Goal: Find specific page/section: Find specific page/section

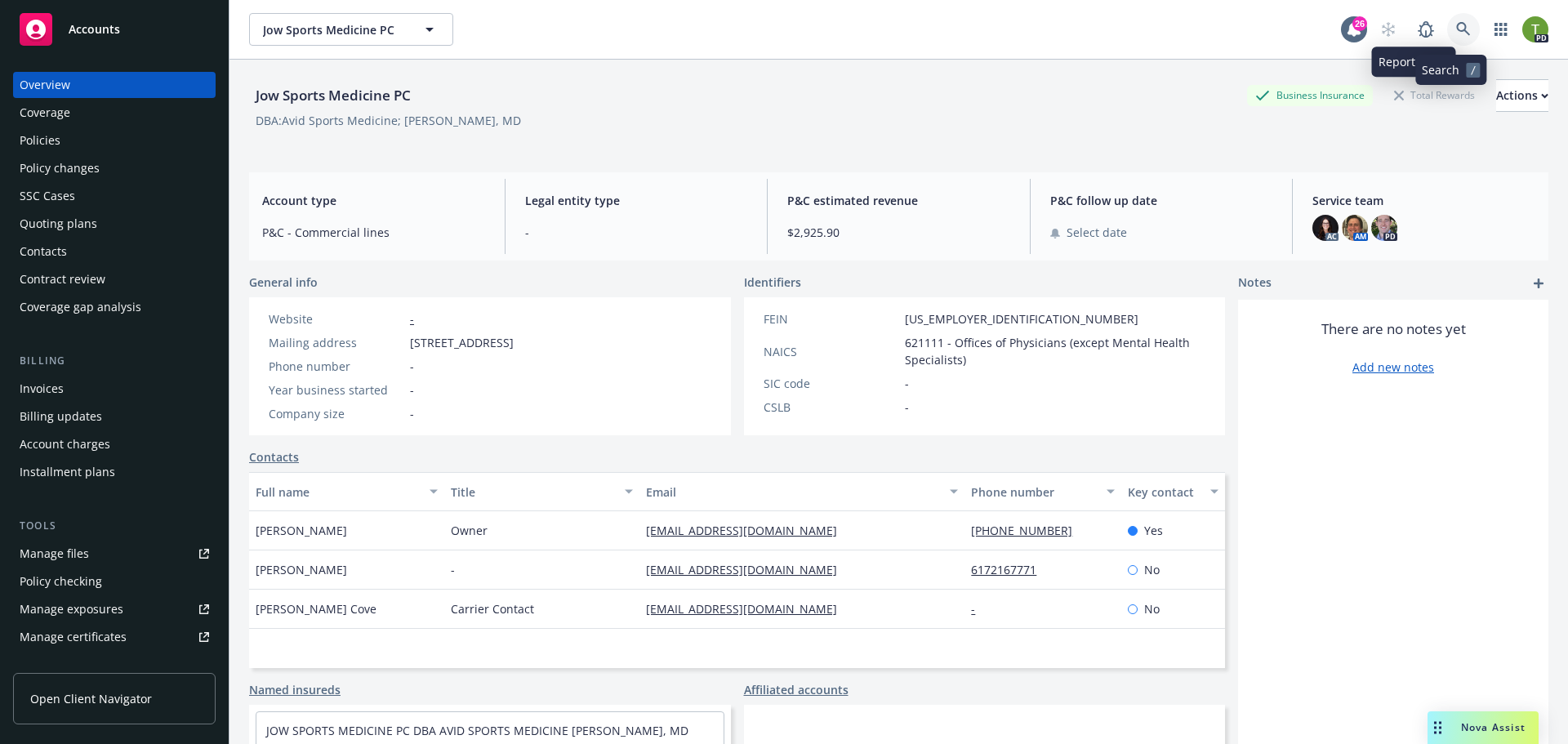
click at [1456, 30] on icon at bounding box center [1463, 29] width 14 height 14
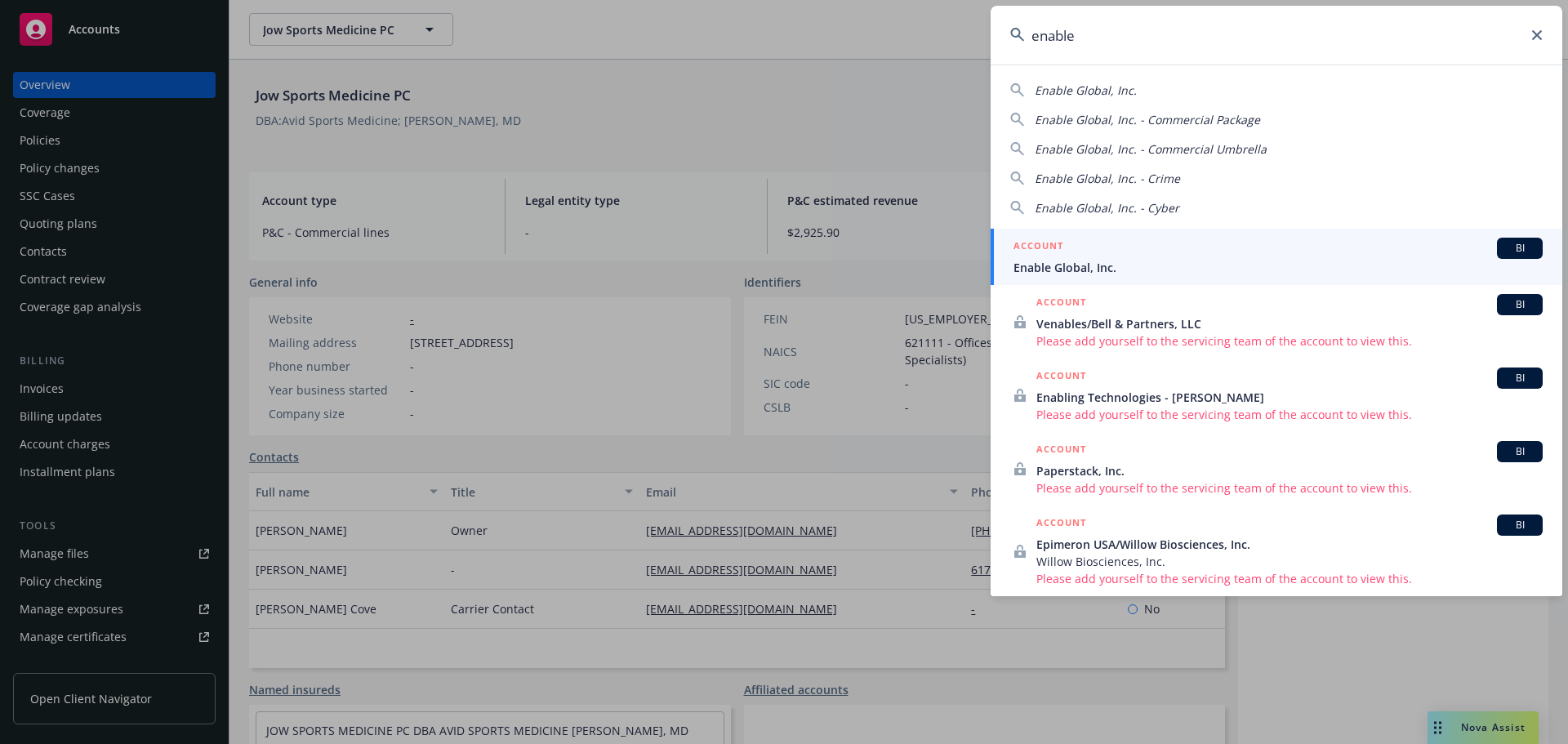
type input "enable"
click at [1096, 254] on div "ACCOUNT BI" at bounding box center [1277, 248] width 529 height 22
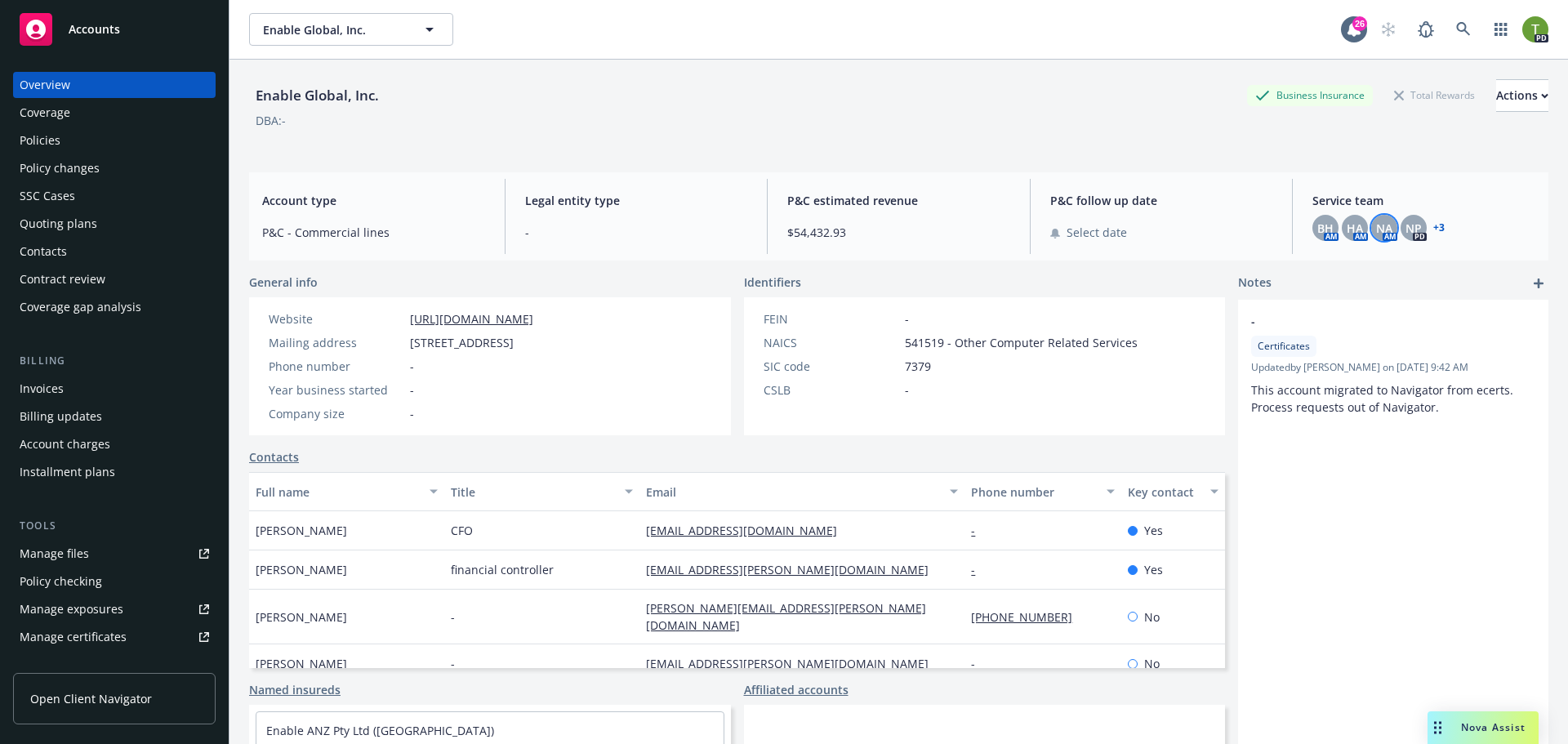
click at [1380, 236] on span "NA" at bounding box center [1384, 228] width 16 height 17
click at [1433, 229] on link "+ 3" at bounding box center [1438, 227] width 11 height 9
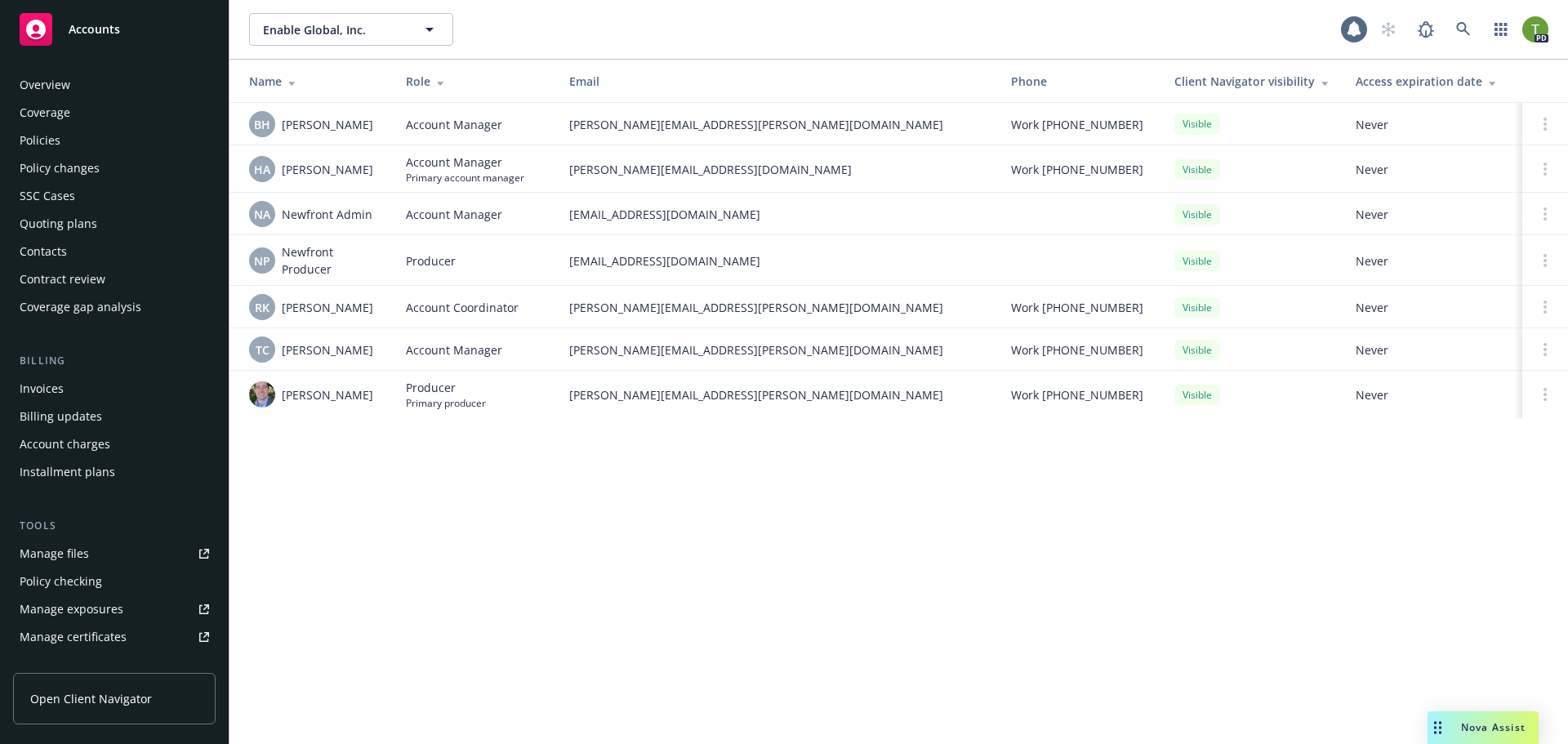
scroll to position [320, 0]
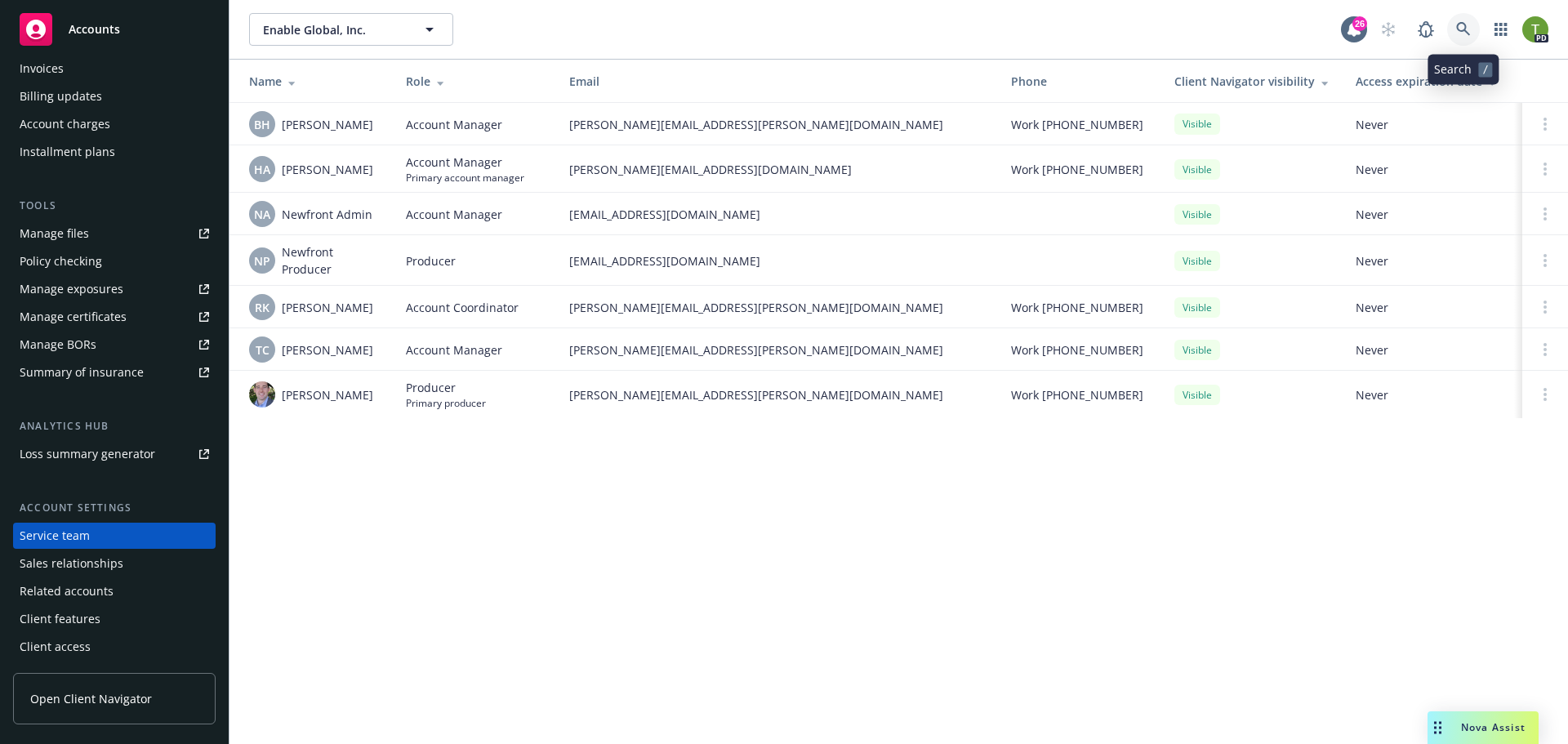
click at [1459, 28] on icon at bounding box center [1463, 29] width 14 height 14
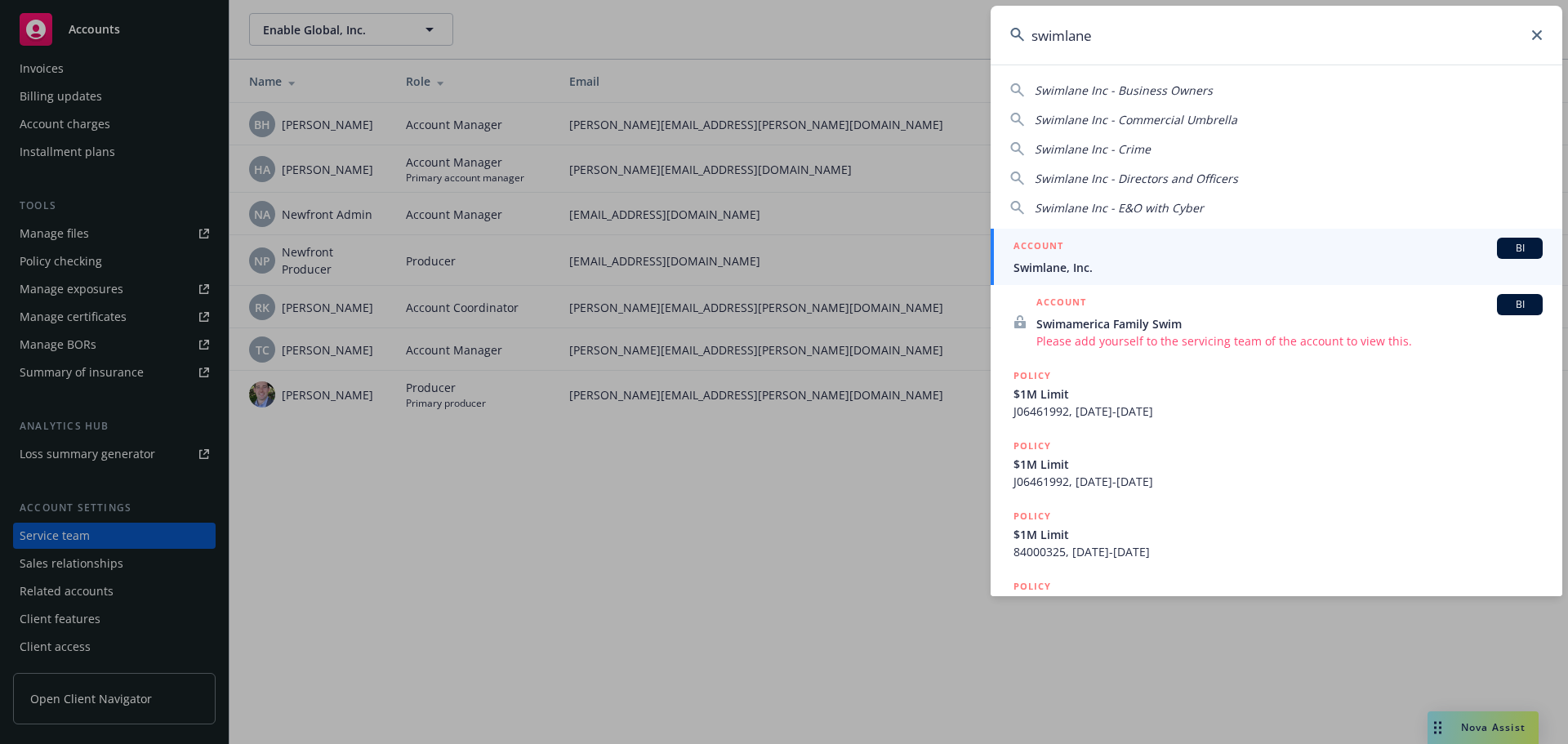
type input "swimlane"
click at [1086, 271] on span "Swimlane, Inc." at bounding box center [1277, 268] width 529 height 17
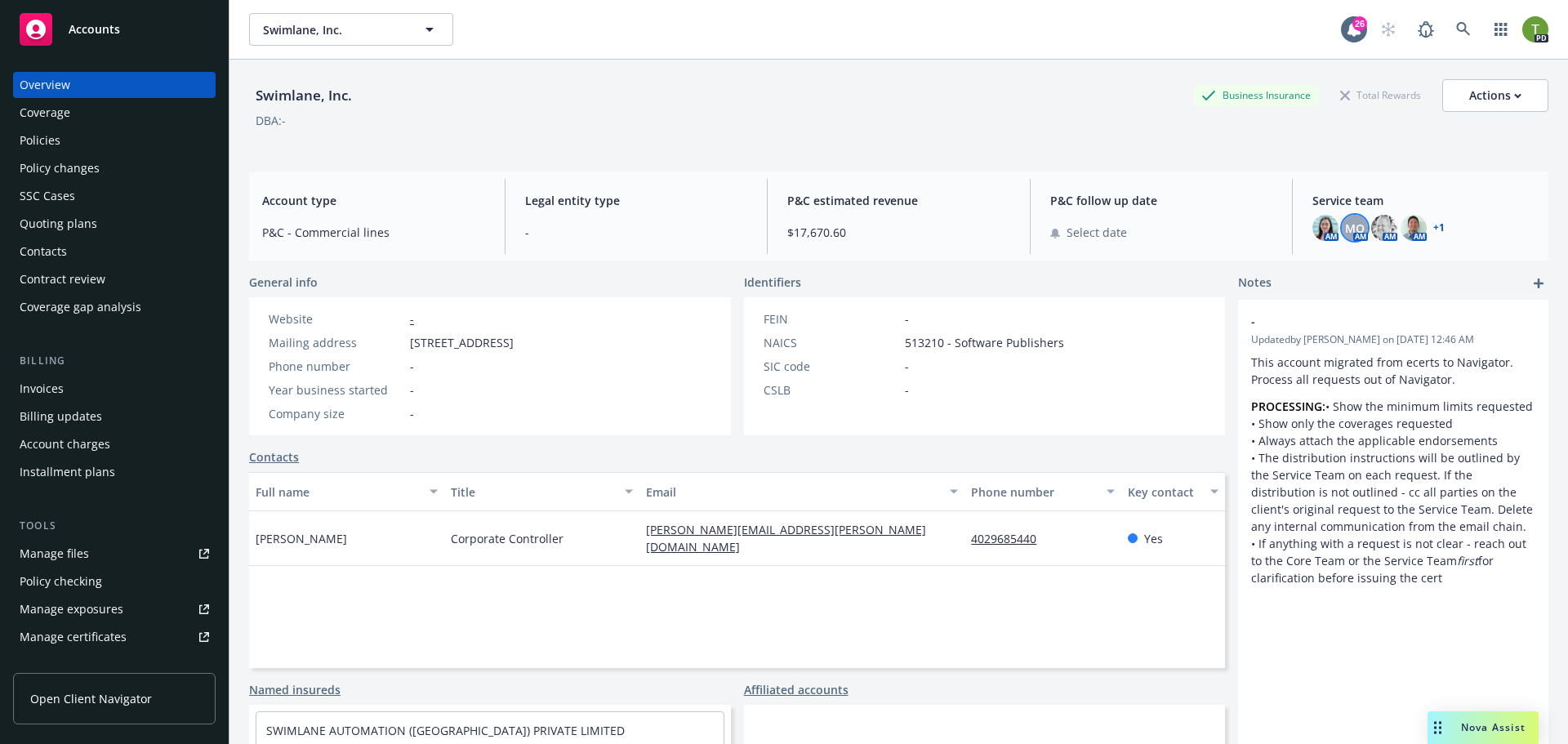
click at [1352, 221] on span "MQ" at bounding box center [1355, 228] width 20 height 17
click at [1433, 225] on link "+ 1" at bounding box center [1438, 227] width 11 height 9
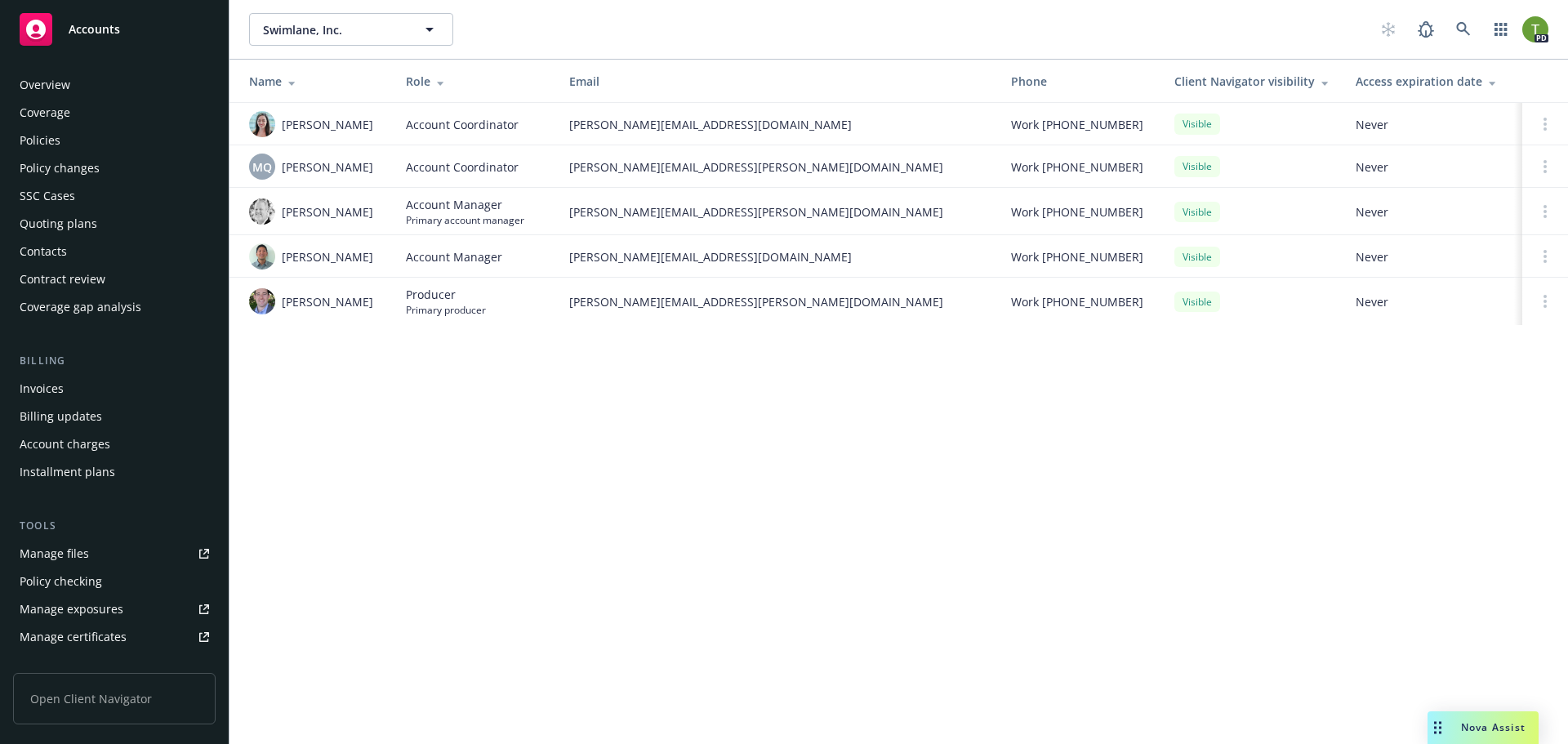
scroll to position [320, 0]
